Goal: Navigation & Orientation: Find specific page/section

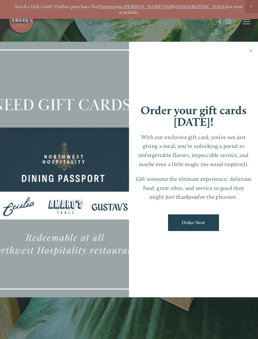
click at [107, 203] on div at bounding box center [64, 170] width 129 height 256
click at [250, 21] on div at bounding box center [129, 169] width 258 height 339
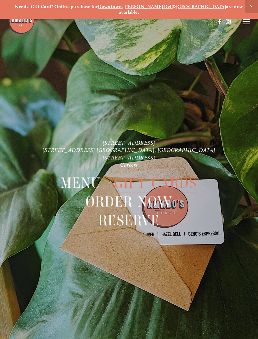
click at [247, 19] on icon at bounding box center [246, 22] width 8 height 6
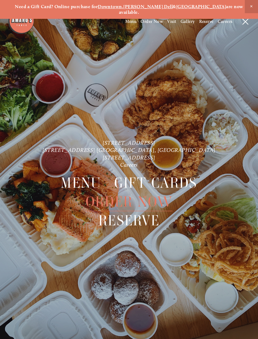
click at [76, 177] on span "Menu" at bounding box center [81, 183] width 40 height 19
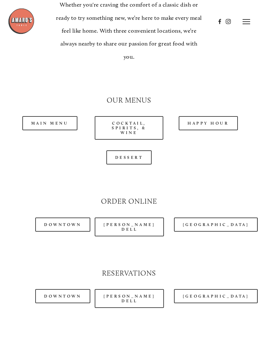
scroll to position [513, 0]
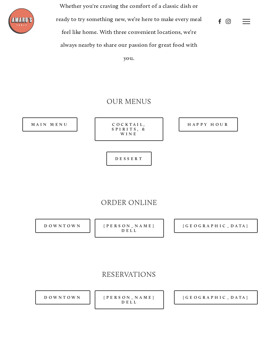
click at [44, 118] on link "Main Menu" at bounding box center [49, 125] width 55 height 14
